Goal: Browse casually: Explore the website without a specific task or goal

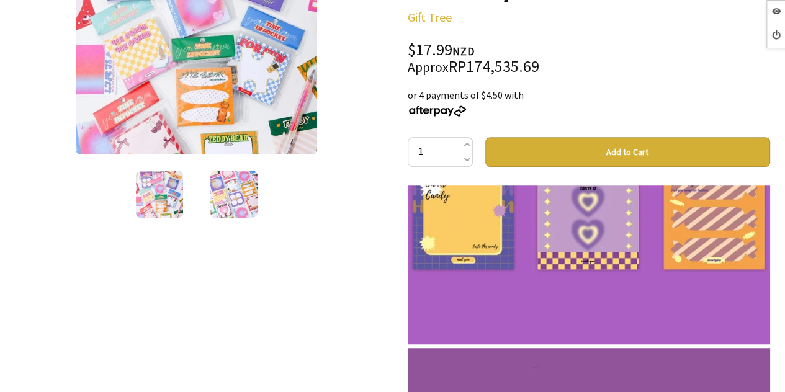
scroll to position [869, 0]
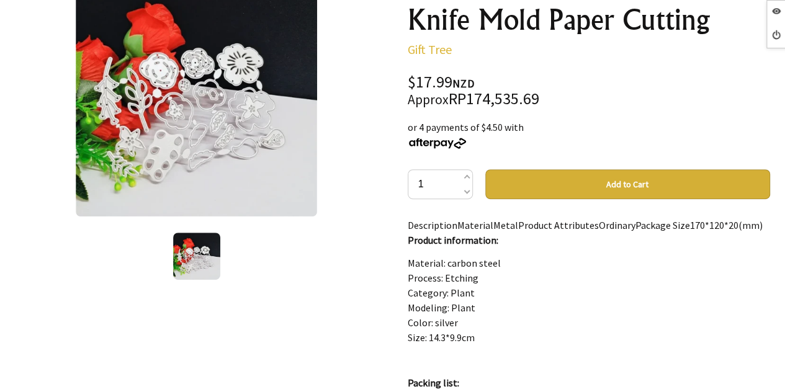
scroll to position [310, 0]
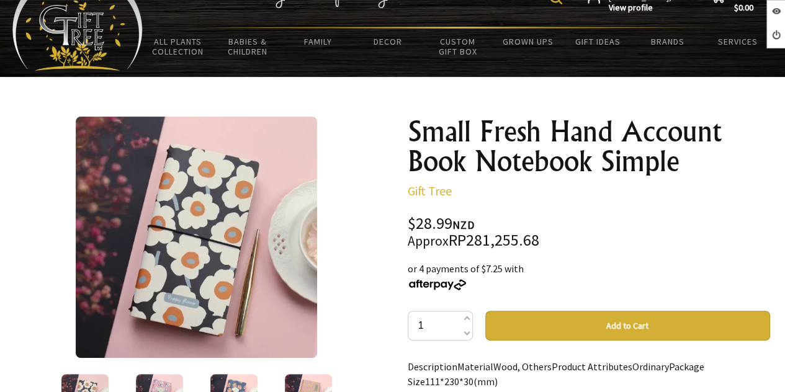
scroll to position [124, 0]
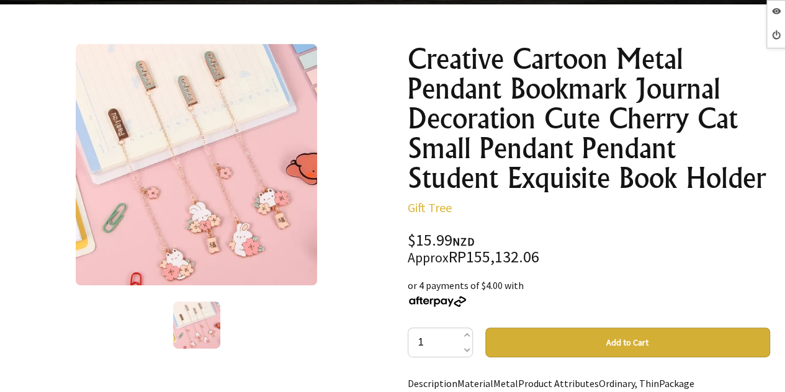
scroll to position [124, 0]
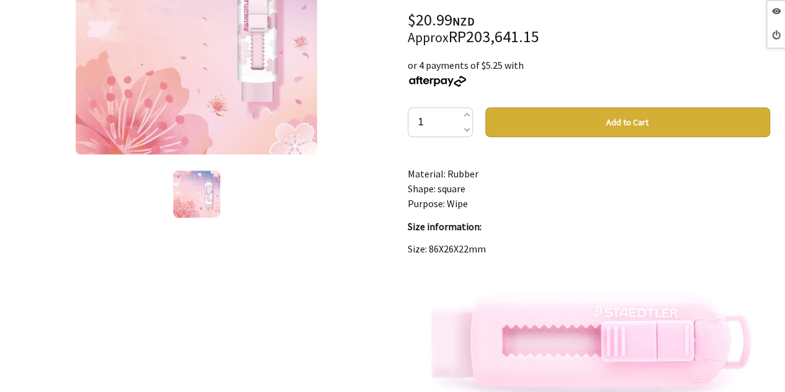
scroll to position [62, 0]
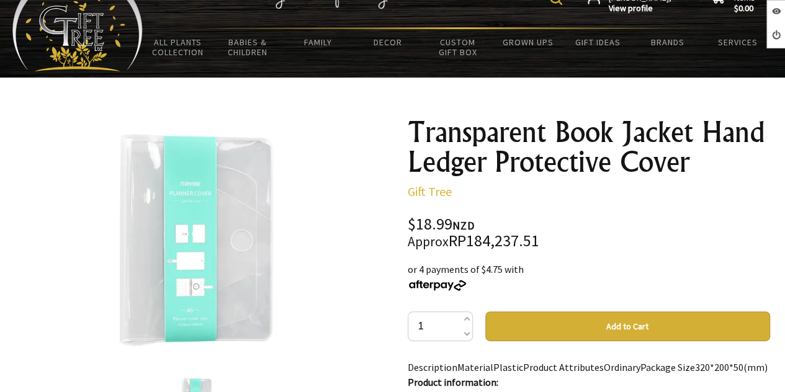
scroll to position [62, 0]
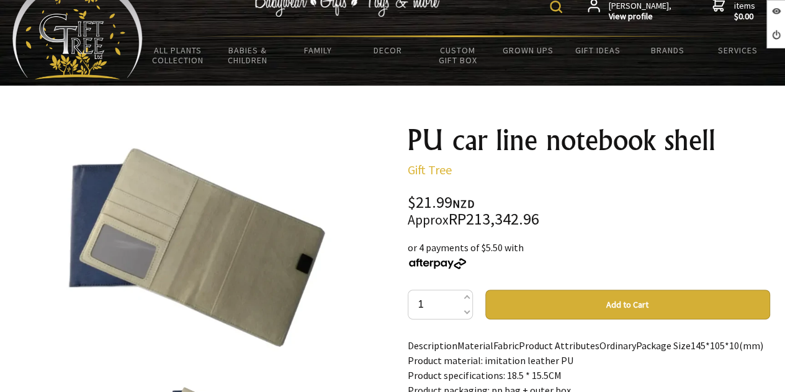
scroll to position [62, 0]
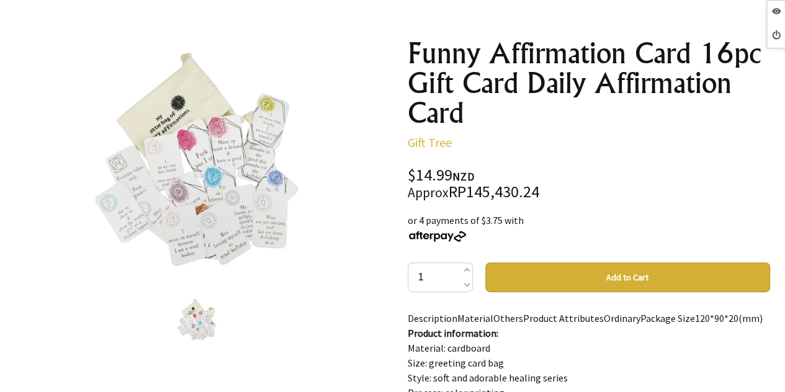
scroll to position [124, 0]
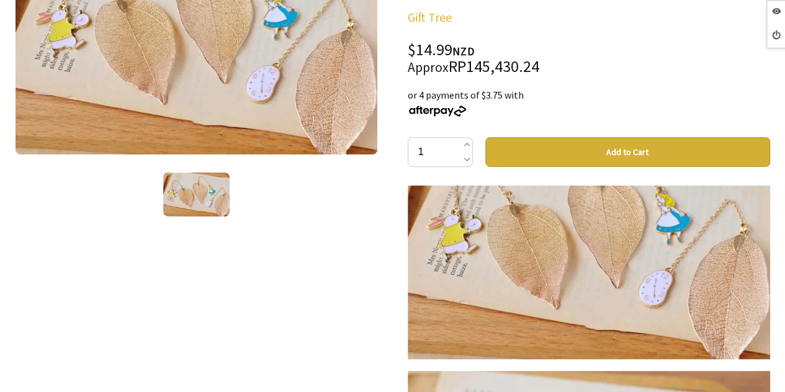
scroll to position [1179, 0]
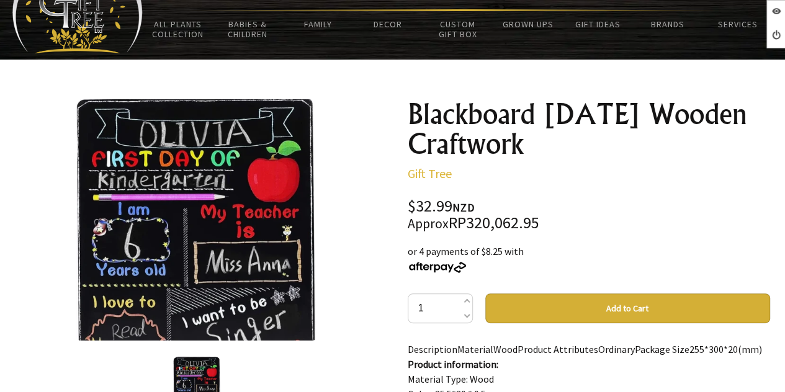
scroll to position [124, 0]
